Goal: Information Seeking & Learning: Learn about a topic

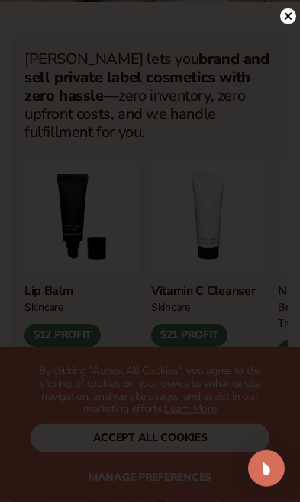
scroll to position [714, 0]
click at [295, 24] on icon at bounding box center [288, 16] width 16 height 16
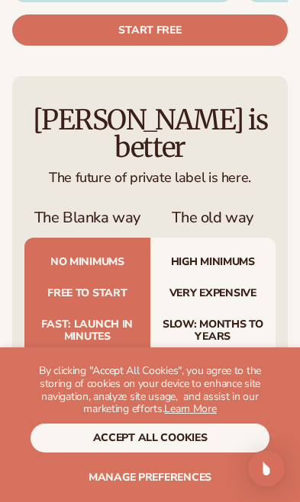
scroll to position [5413, 0]
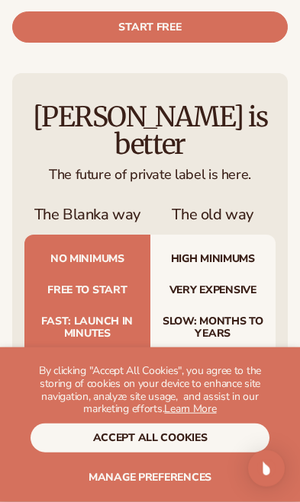
click at [194, 440] on button "accept all cookies" at bounding box center [149, 438] width 239 height 29
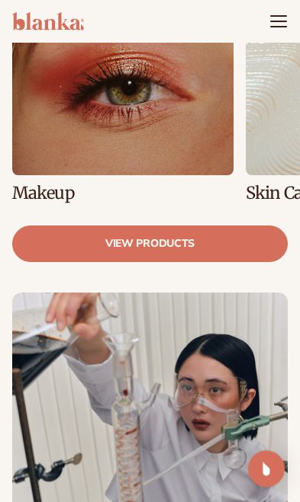
scroll to position [4090, 0]
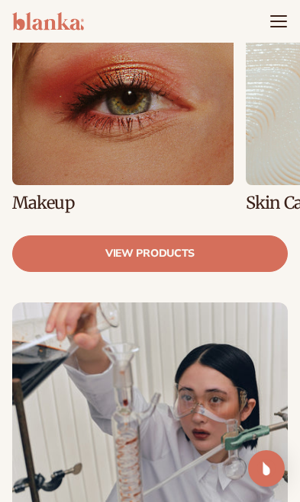
click at [284, 16] on icon "Menu" at bounding box center [278, 16] width 15 height 0
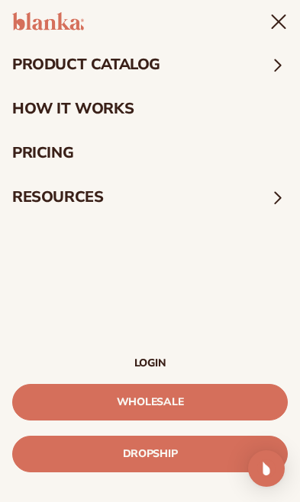
click at [149, 155] on link "pricing" at bounding box center [150, 153] width 300 height 44
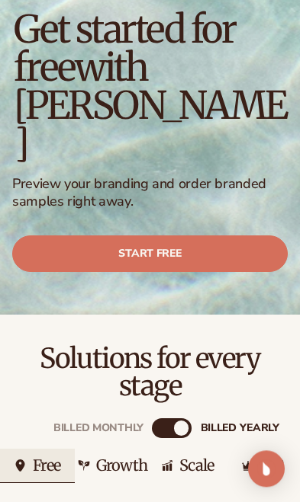
scroll to position [99, 0]
click at [120, 458] on div "Growth" at bounding box center [121, 465] width 51 height 15
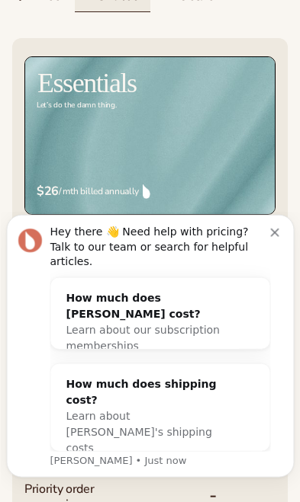
scroll to position [571, 0]
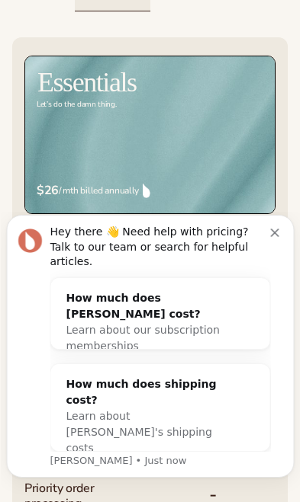
click at [278, 237] on button "Dismiss notification" at bounding box center [276, 231] width 12 height 12
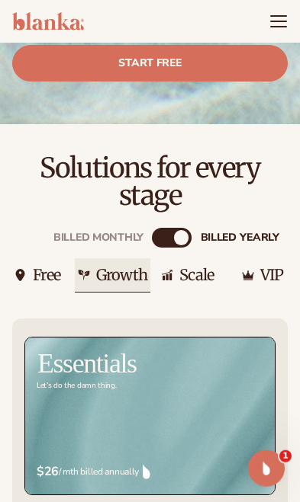
scroll to position [283, 0]
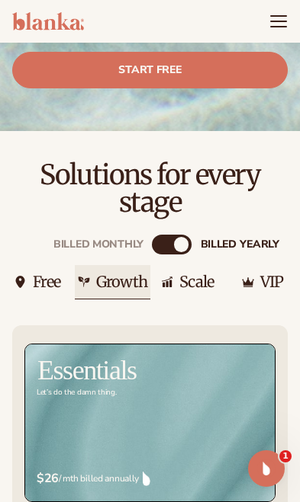
click at [283, 274] on div "VIP" at bounding box center [272, 281] width 24 height 15
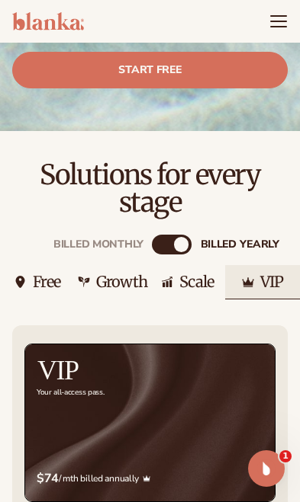
click at [218, 265] on div "Scale" at bounding box center [187, 282] width 75 height 34
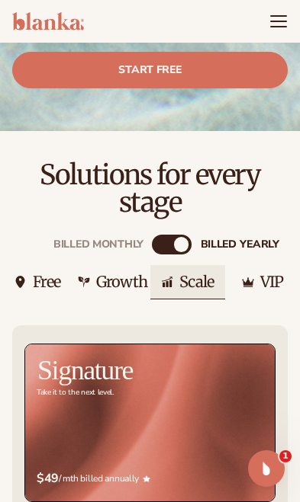
click at [128, 274] on div "Growth" at bounding box center [121, 281] width 51 height 15
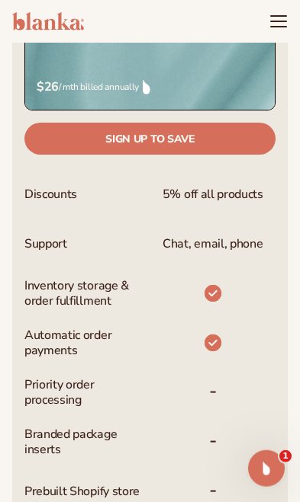
scroll to position [671, 0]
